Goal: Contribute content: Contribute content

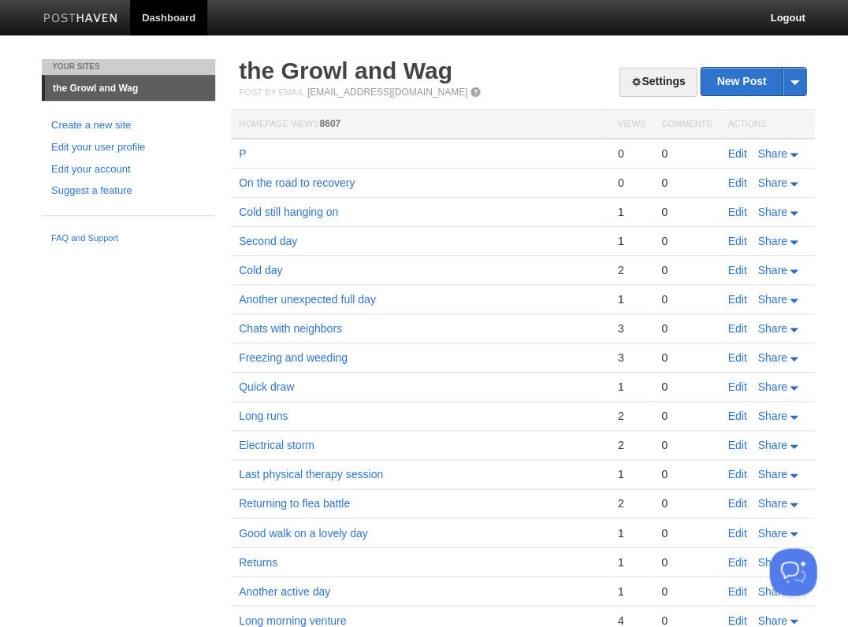
click at [737, 154] on link "Edit" at bounding box center [736, 153] width 19 height 13
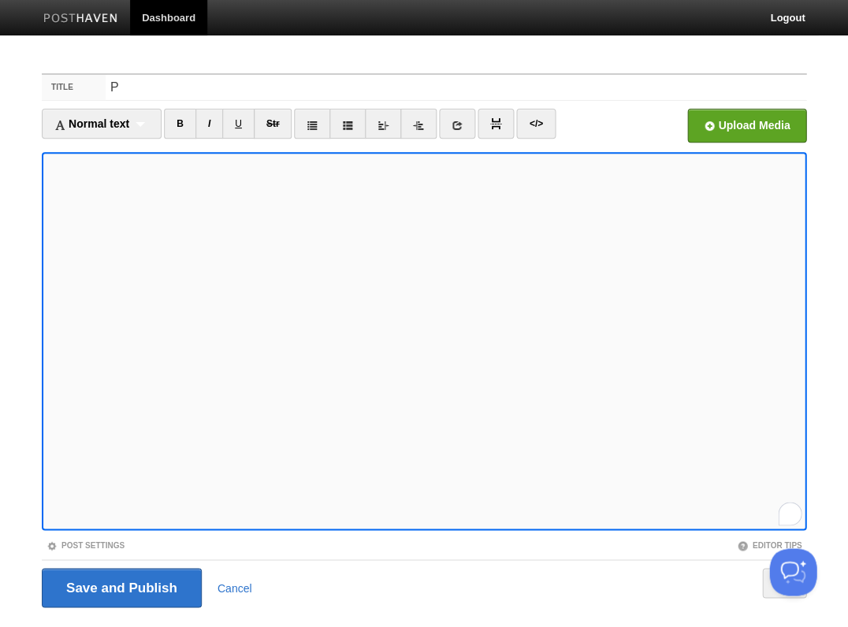
scroll to position [14, 0]
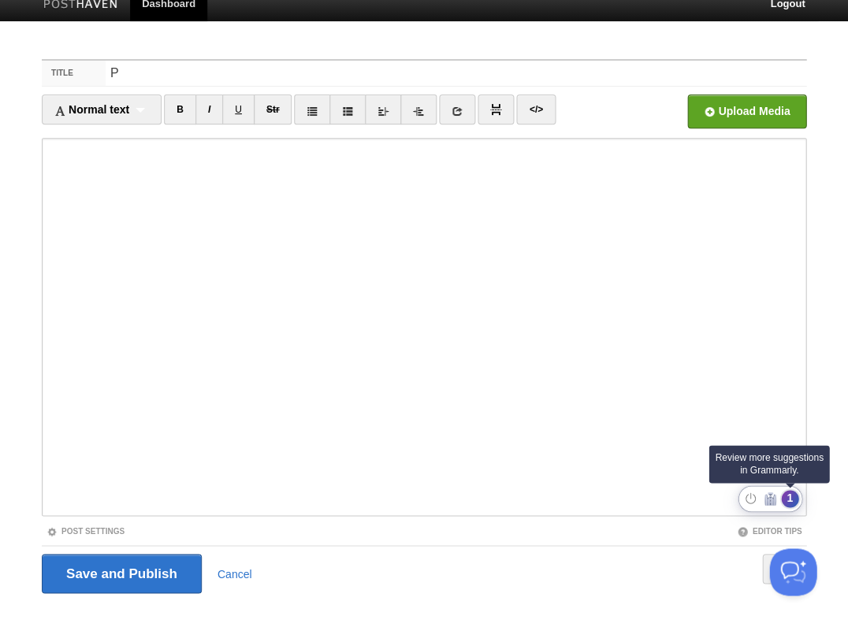
click at [788, 499] on div "1" at bounding box center [789, 498] width 17 height 17
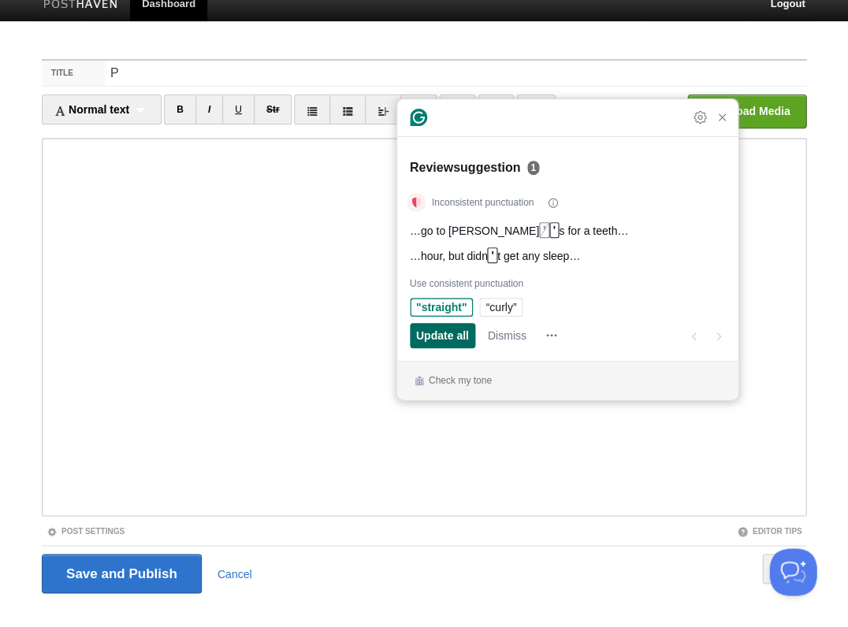
click at [432, 329] on span "Update all" at bounding box center [442, 335] width 53 height 17
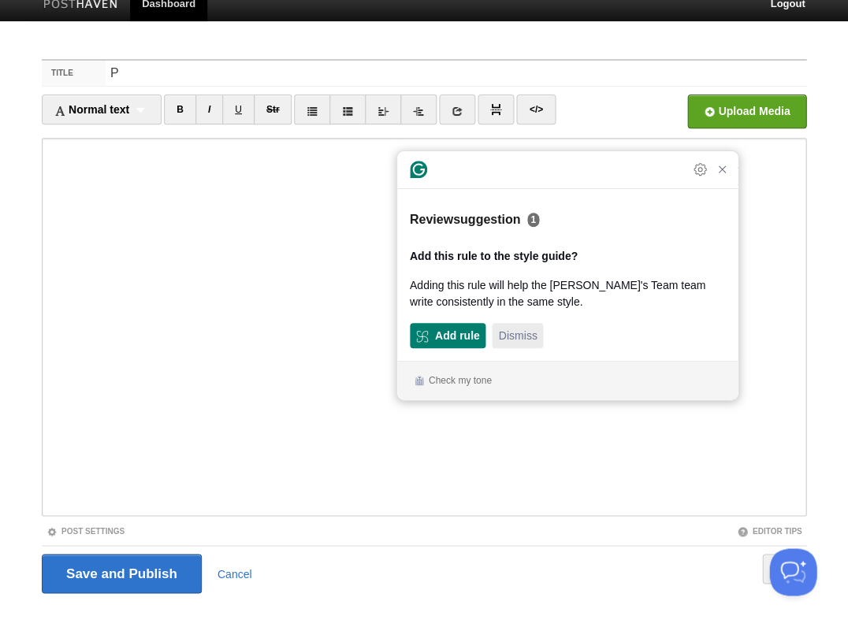
click at [526, 344] on div "Dismiss" at bounding box center [517, 335] width 39 height 25
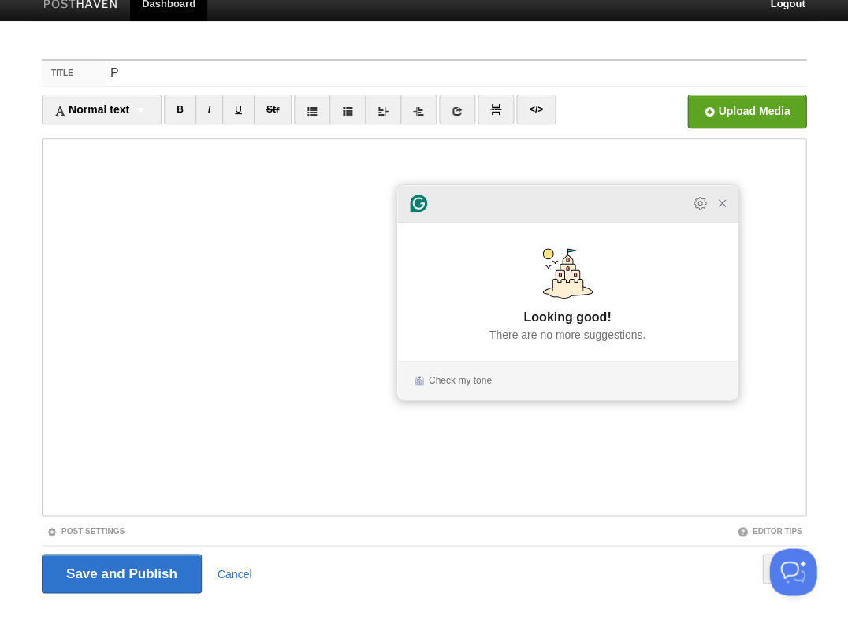
click at [722, 213] on div at bounding box center [710, 203] width 41 height 19
click at [718, 210] on icon "Close Grammarly Assistant" at bounding box center [721, 203] width 13 height 13
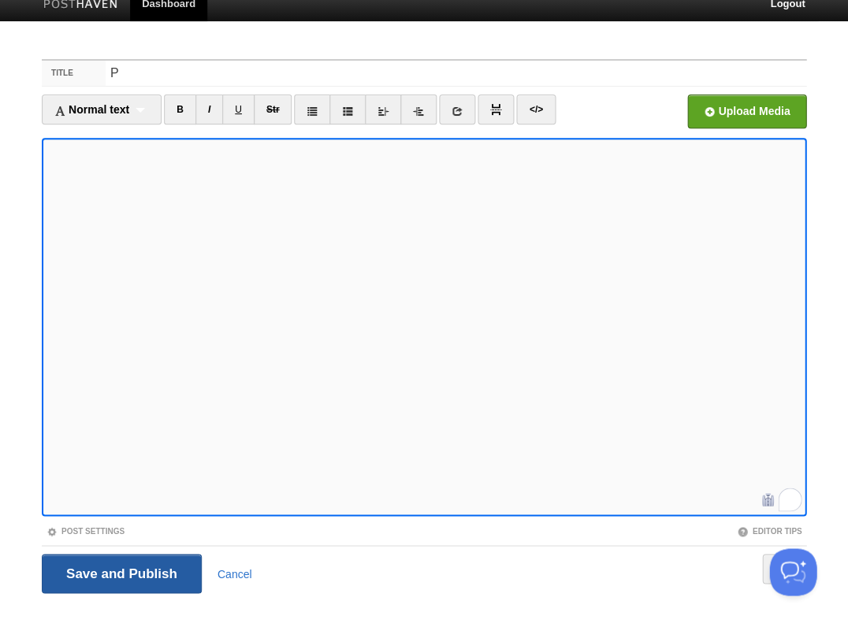
click at [120, 571] on input "Save and Publish" at bounding box center [122, 573] width 160 height 39
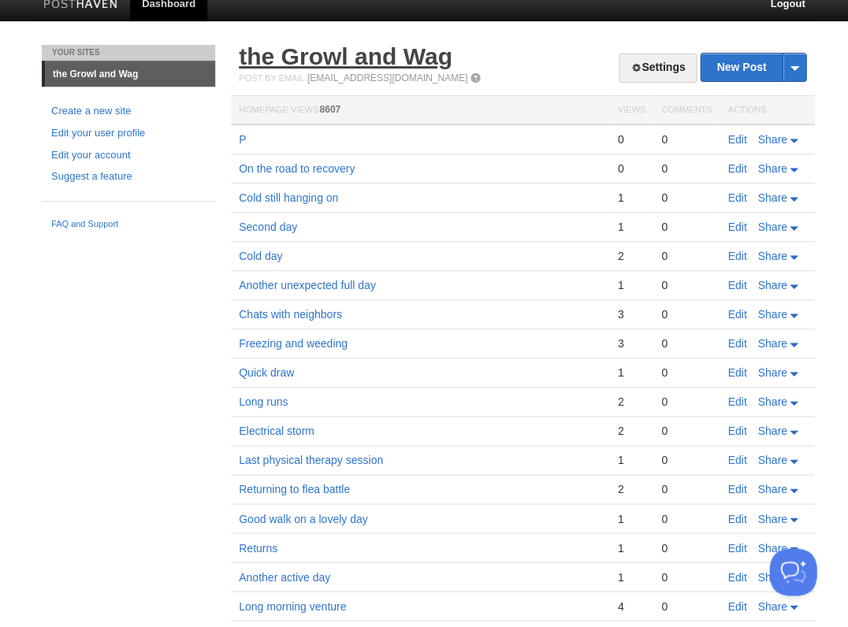
click at [360, 58] on link "the Growl and Wag" at bounding box center [345, 56] width 213 height 26
click at [731, 137] on link "Edit" at bounding box center [736, 139] width 19 height 13
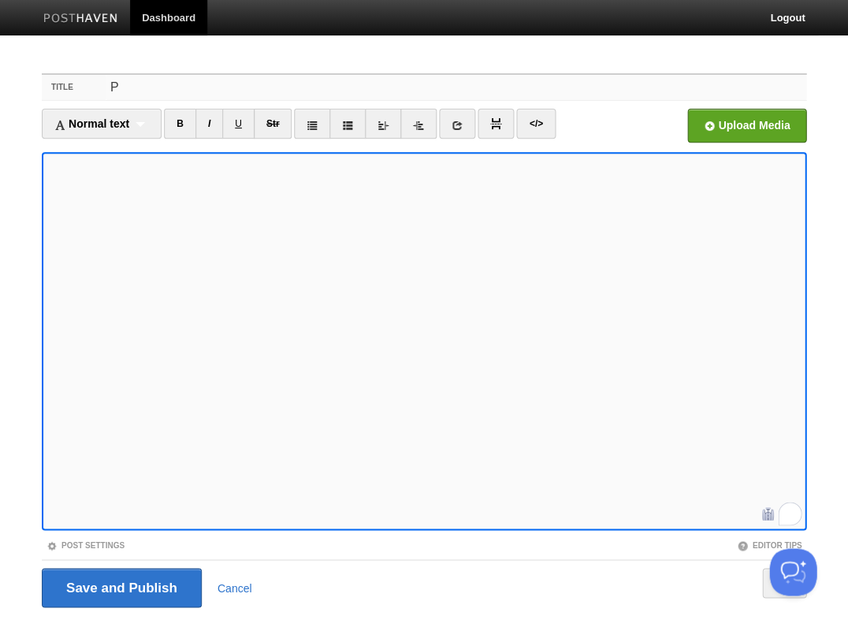
click at [130, 85] on input "P" at bounding box center [456, 87] width 700 height 25
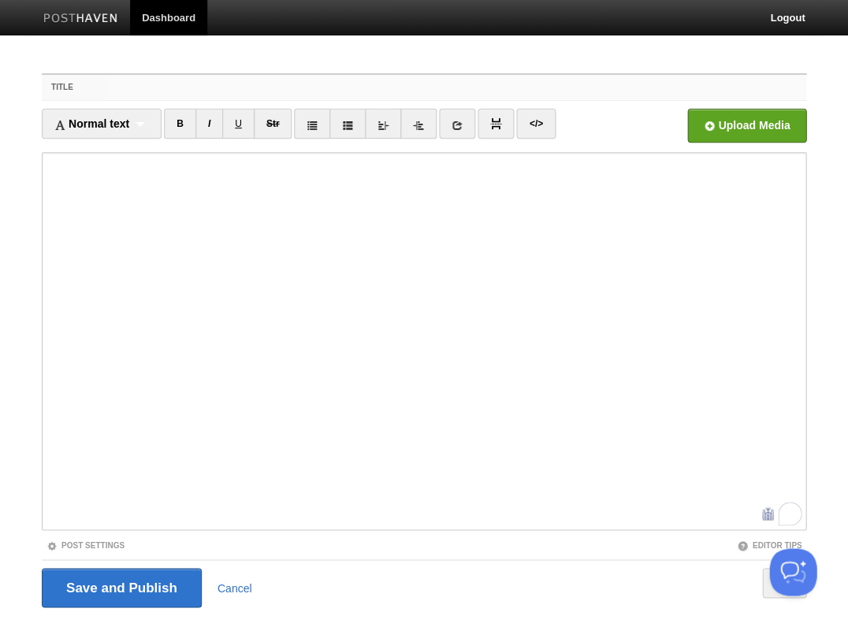
type input "a"
click at [126, 91] on input "Title" at bounding box center [456, 87] width 700 height 25
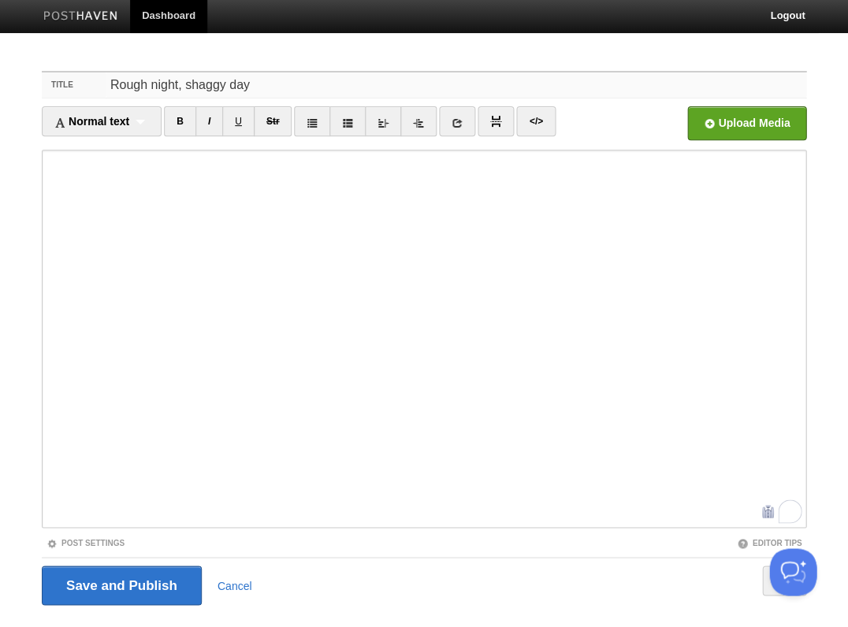
scroll to position [38, 0]
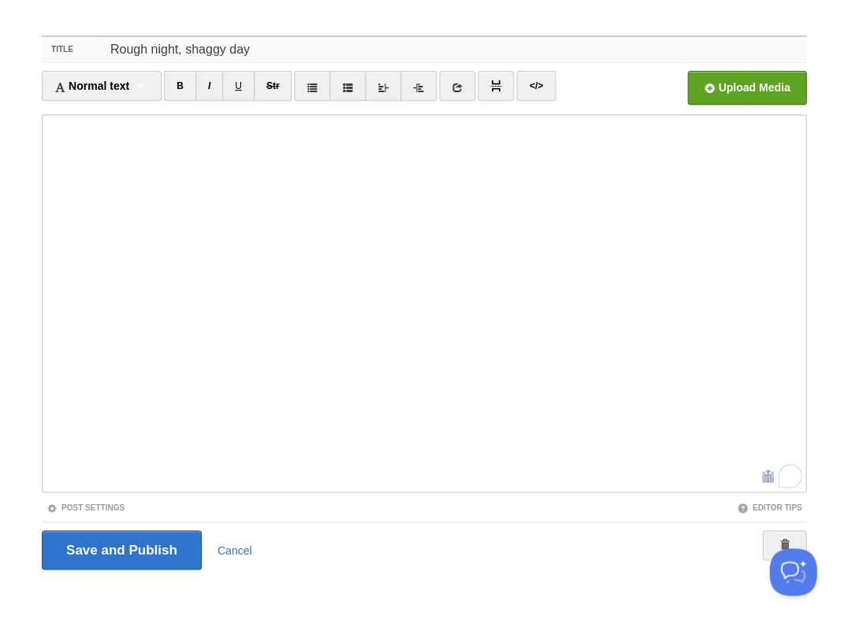
type input "Rough night, shaggy day"
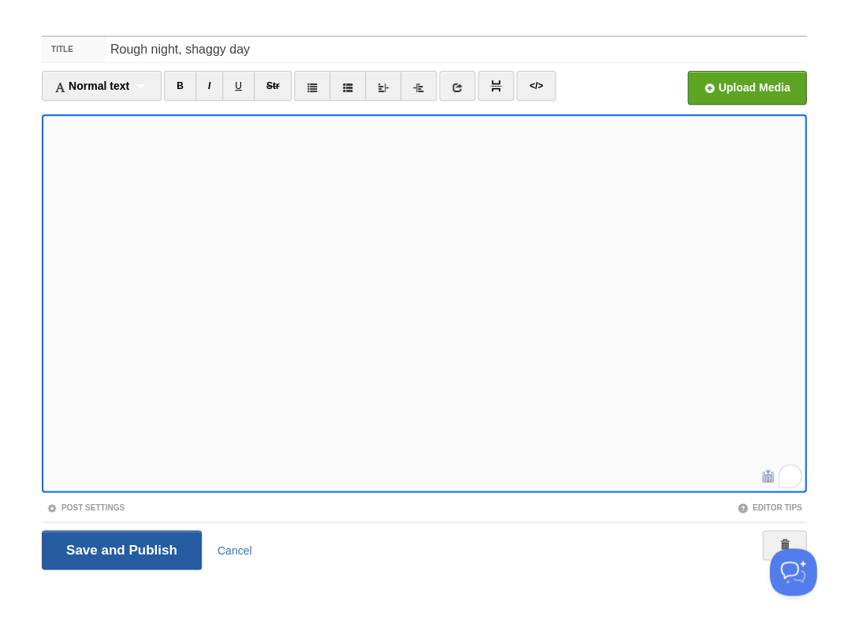
click at [120, 548] on input "Save and Publish" at bounding box center [122, 549] width 160 height 39
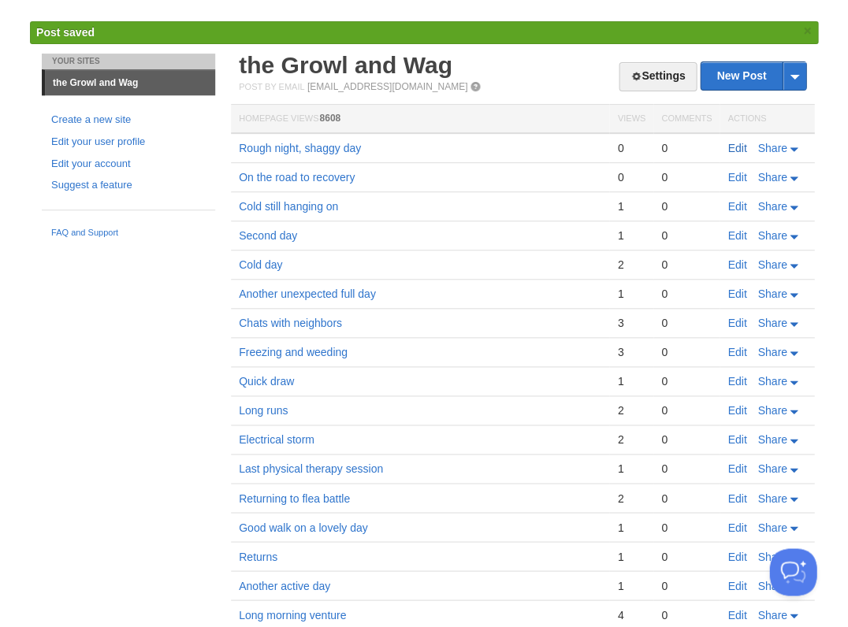
click at [731, 145] on link "Edit" at bounding box center [736, 148] width 19 height 13
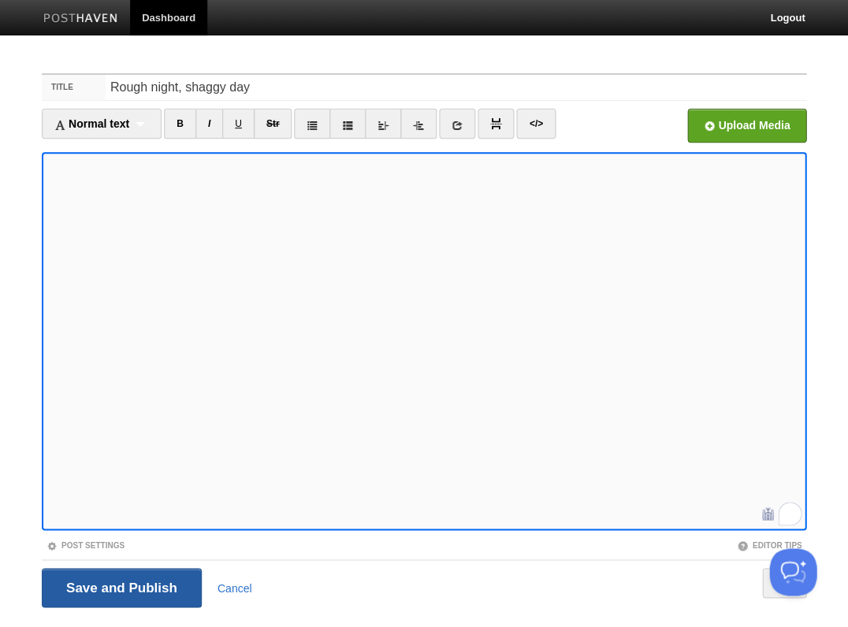
click at [120, 586] on input "Save and Publish" at bounding box center [122, 587] width 160 height 39
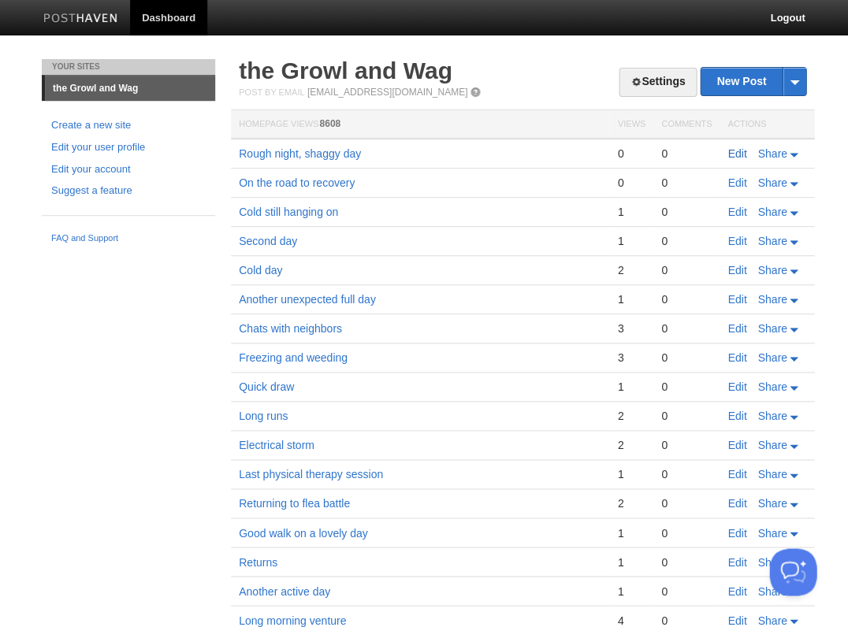
click at [740, 154] on link "Edit" at bounding box center [736, 153] width 19 height 13
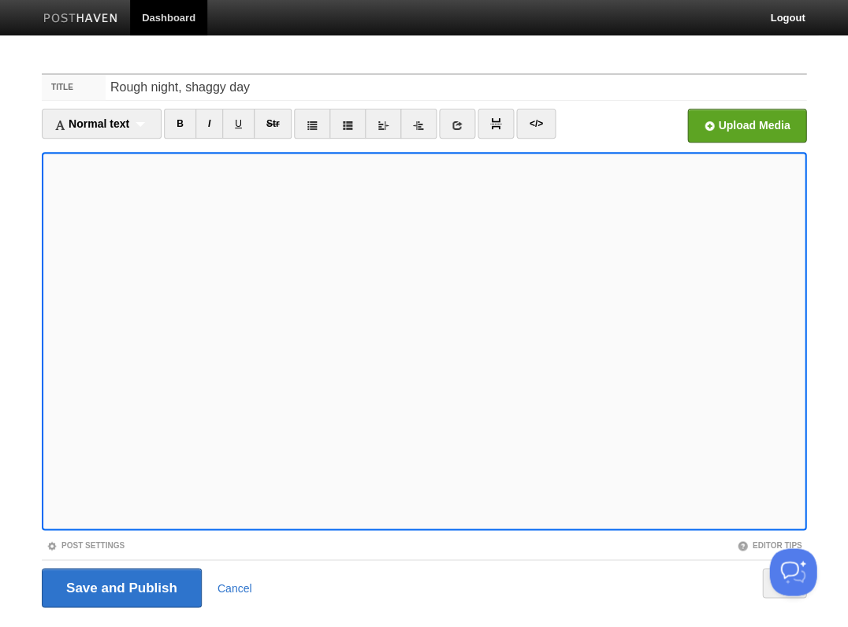
scroll to position [38, 0]
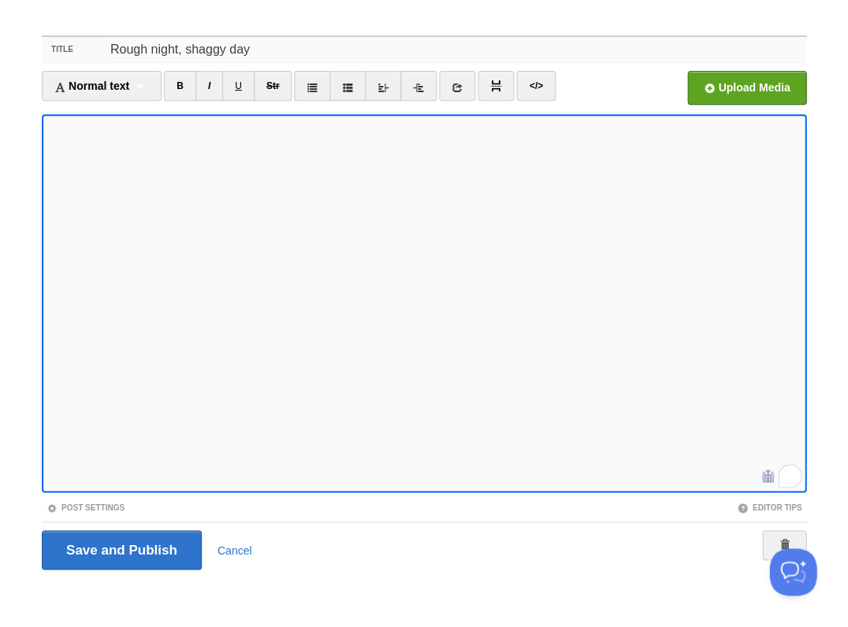
click at [208, 50] on input "Rough night, shaggy day" at bounding box center [456, 49] width 700 height 25
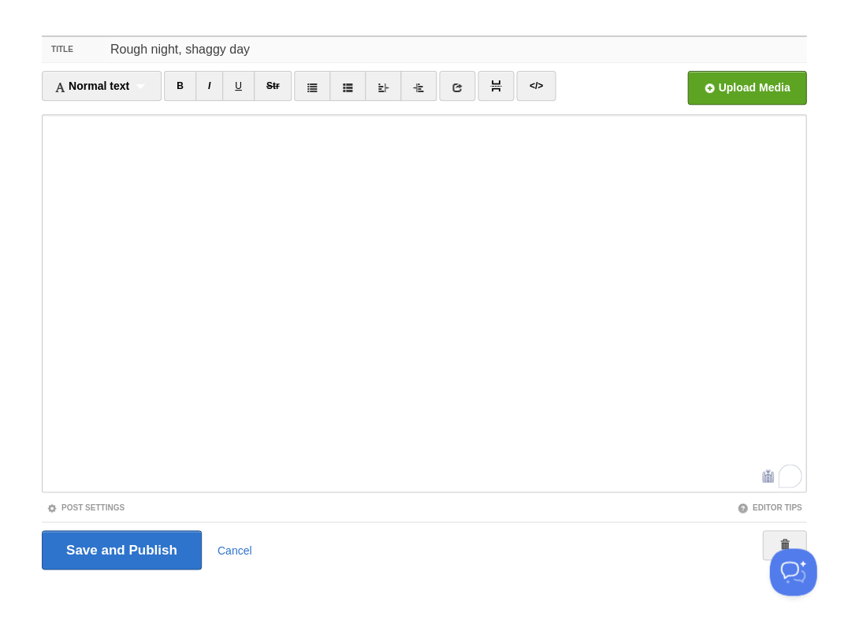
click at [207, 50] on input "Rough night, shaggy day" at bounding box center [456, 49] width 700 height 25
click at [206, 50] on input "Rough night, shaggy day" at bounding box center [456, 49] width 700 height 25
drag, startPoint x: 206, startPoint y: 50, endPoint x: 244, endPoint y: 55, distance: 38.2
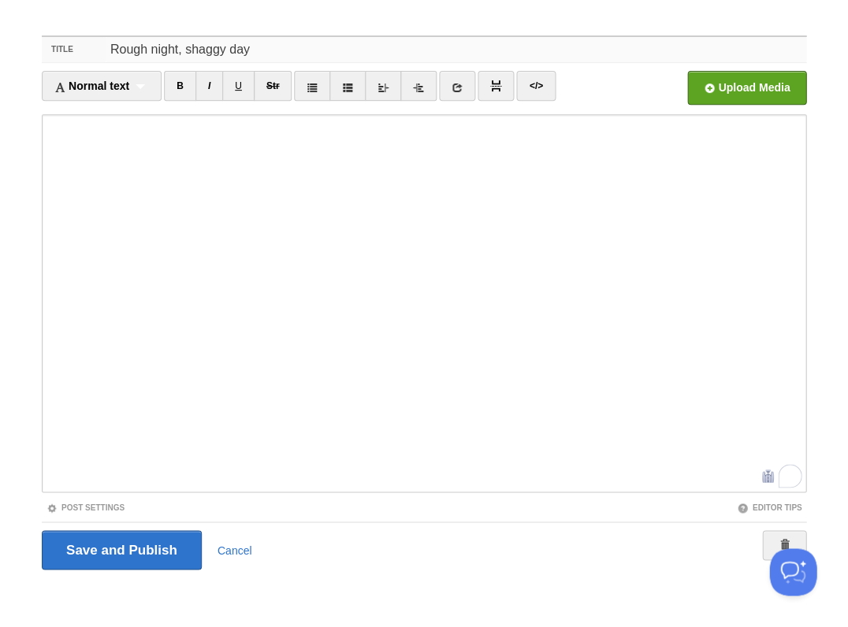
click at [206, 50] on input "Rough night, shaggy day" at bounding box center [456, 49] width 700 height 25
drag, startPoint x: 271, startPoint y: 55, endPoint x: 240, endPoint y: 49, distance: 31.4
click at [271, 55] on input "Rough night, shaggy day" at bounding box center [456, 49] width 700 height 25
click at [202, 80] on link "I" at bounding box center [209, 86] width 28 height 30
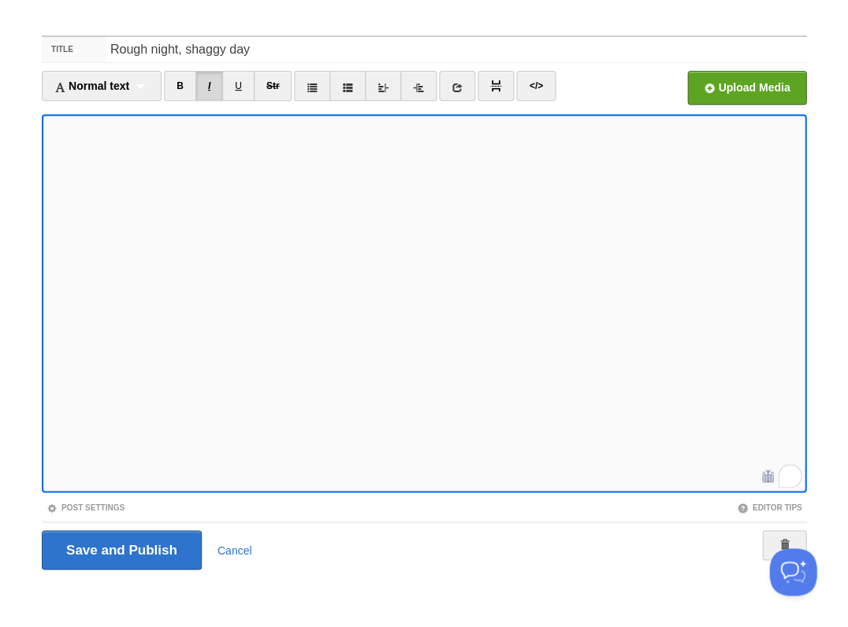
click at [211, 82] on link "I" at bounding box center [209, 86] width 28 height 30
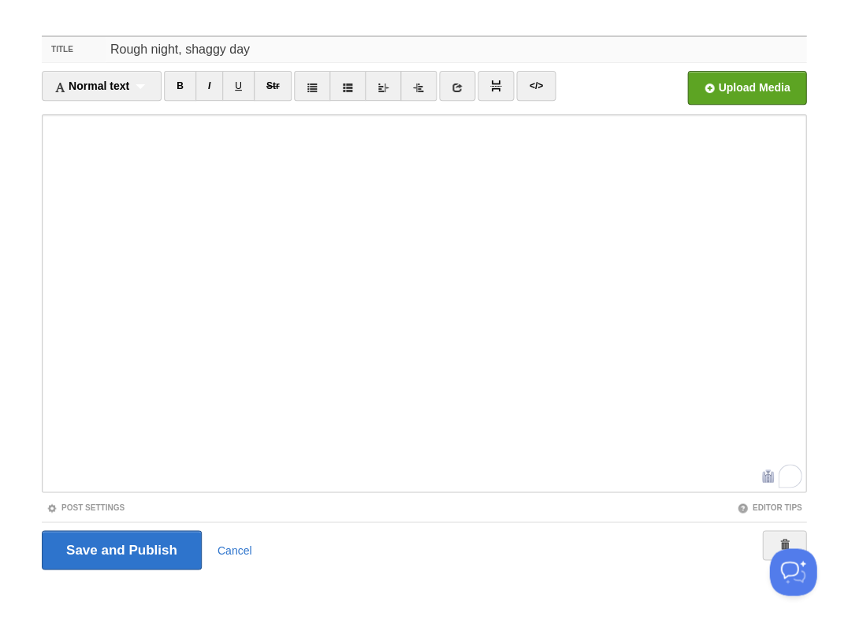
click at [213, 50] on input "Rough night, shaggy day" at bounding box center [456, 49] width 700 height 25
type input "Rough night, groggy day"
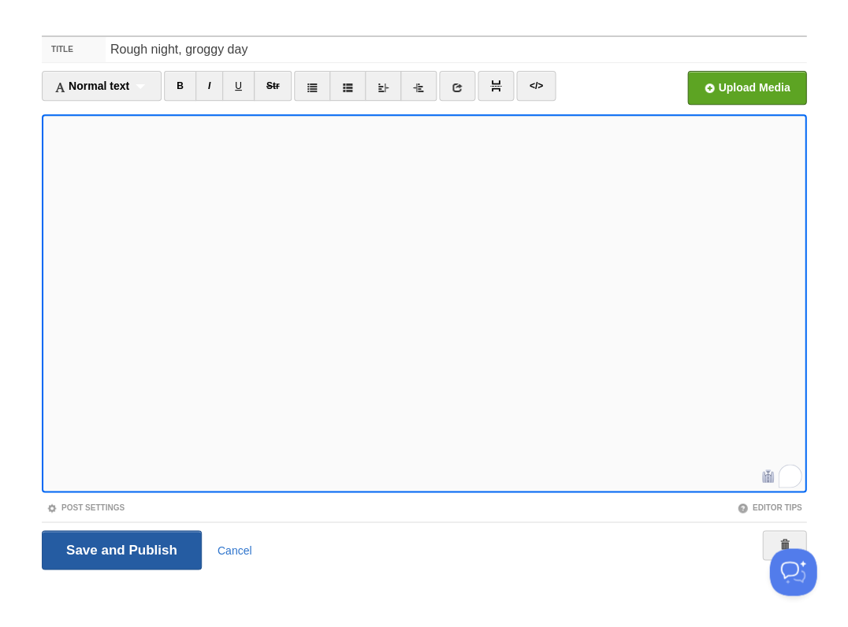
click at [120, 548] on input "Save and Publish" at bounding box center [122, 549] width 160 height 39
